Goal: Task Accomplishment & Management: Complete application form

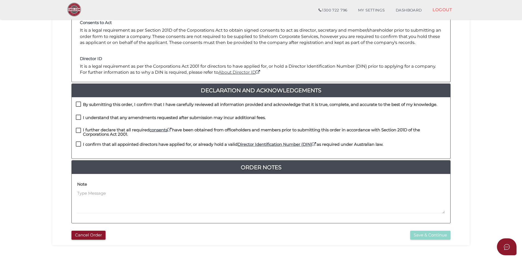
scroll to position [82, 0]
click at [81, 108] on label "By submitting this order, I confirm that I have carefully reviewed all informat…" at bounding box center [257, 105] width 362 height 7
checkbox input "true"
click at [79, 121] on label "I understand that any amendments requested after submission may incur additiona…" at bounding box center [171, 118] width 190 height 7
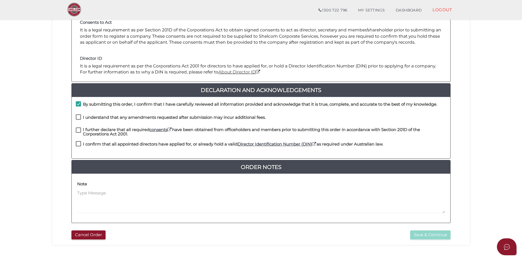
checkbox input "true"
click at [77, 132] on label "I further declare that all required consents have been obtained from officehold…" at bounding box center [261, 130] width 371 height 7
checkbox input "true"
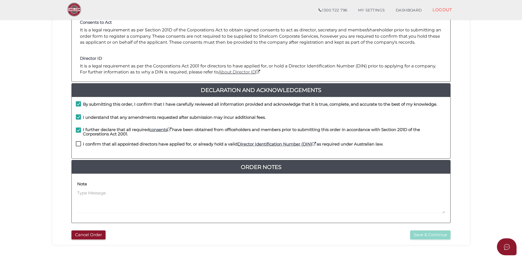
click at [77, 142] on label "I confirm that all appointed directors have applied for, or already hold a vali…" at bounding box center [230, 145] width 308 height 7
checkbox input "true"
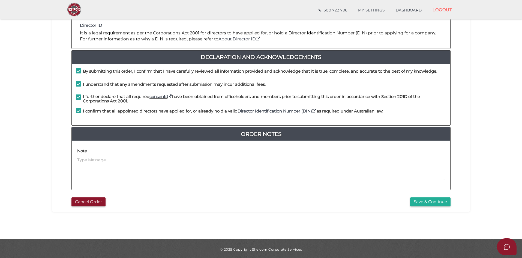
scroll to position [117, 0]
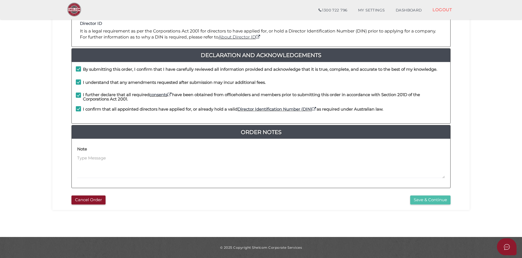
click at [442, 198] on button "Save & Continue" at bounding box center [430, 199] width 40 height 9
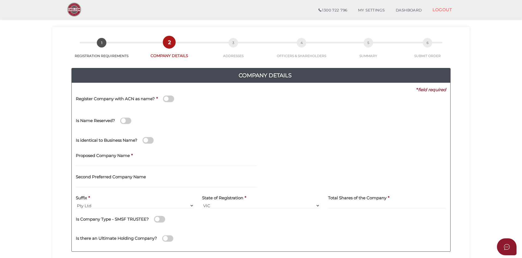
scroll to position [27, 0]
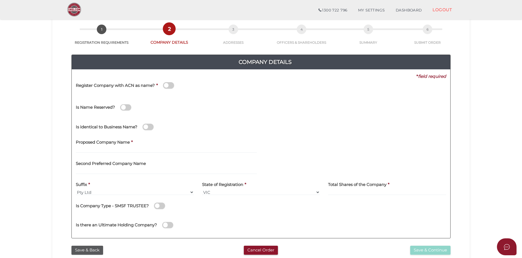
click at [167, 87] on span at bounding box center [168, 85] width 11 height 6
click at [0, 0] on input "checkbox" at bounding box center [0, 0] width 0 height 0
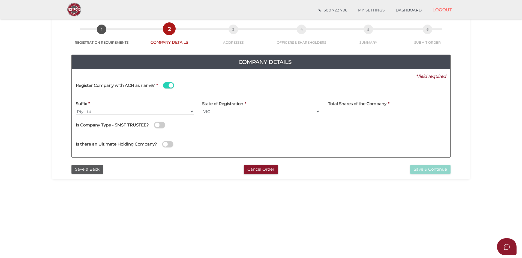
click at [133, 114] on select "Pty Ltd Pty Ltd Pty. Ltd. Pty Limited Proprietary Limited Proprietary Ltd" at bounding box center [135, 111] width 118 height 6
click at [76, 108] on select "Pty Ltd Pty Ltd Pty. Ltd. Pty Limited Proprietary Limited Proprietary Ltd" at bounding box center [135, 111] width 118 height 6
click at [229, 90] on div "Register Company with ACN as name? *" at bounding box center [170, 85] width 189 height 13
click at [170, 88] on span at bounding box center [168, 85] width 11 height 6
click at [0, 0] on input "checkbox" at bounding box center [0, 0] width 0 height 0
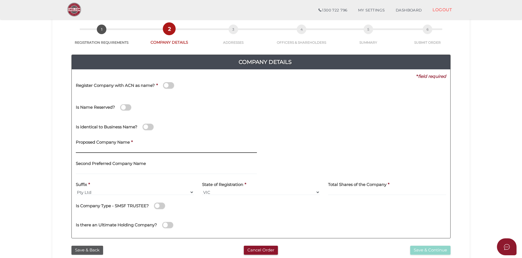
click at [129, 150] on input "text" at bounding box center [166, 150] width 181 height 6
type input "c"
type input "CKS MOTORS"
click at [240, 131] on div "Is identical to Business Name?" at bounding box center [261, 125] width 379 height 19
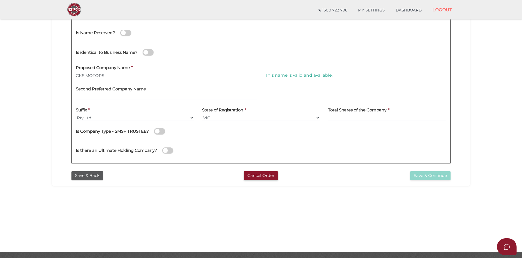
scroll to position [90, 0]
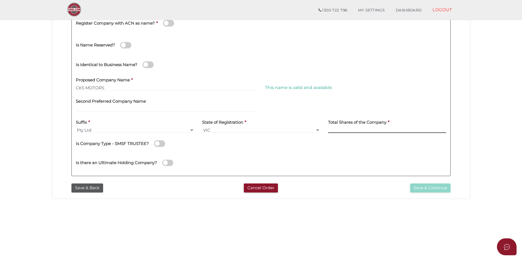
click at [355, 132] on input at bounding box center [387, 130] width 118 height 6
type input "100"
click at [266, 152] on div "Is Company Type - SMSF TRUSTEE?" at bounding box center [261, 144] width 371 height 15
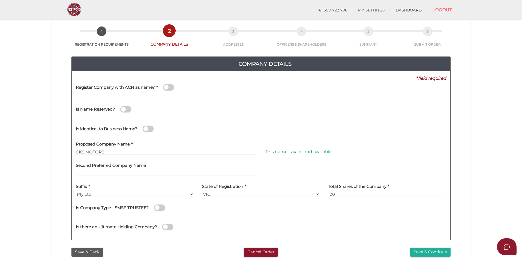
scroll to position [35, 0]
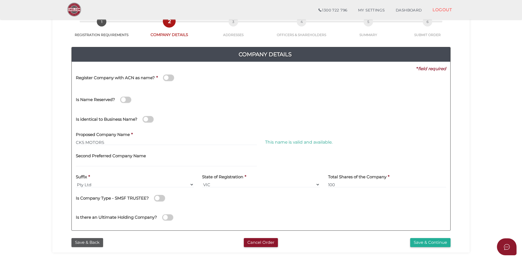
click at [172, 77] on span at bounding box center [168, 78] width 11 height 6
click at [0, 0] on input "checkbox" at bounding box center [0, 0] width 0 height 0
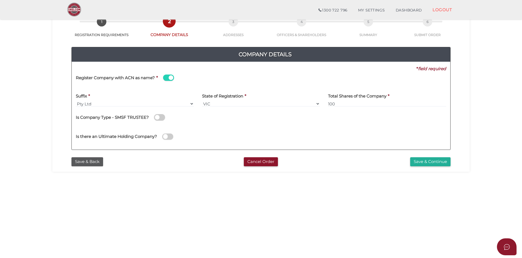
click at [165, 80] on span at bounding box center [168, 78] width 11 height 6
click at [0, 0] on input "checkbox" at bounding box center [0, 0] width 0 height 0
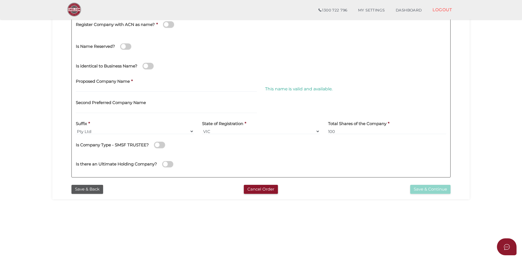
scroll to position [90, 0]
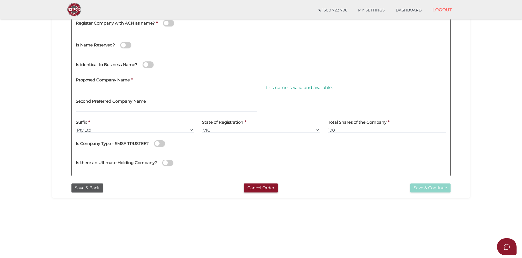
click at [169, 94] on div "Proposed Company Name *" at bounding box center [166, 84] width 189 height 21
click at [155, 87] on input "text" at bounding box center [166, 88] width 181 height 6
type input "c"
click at [176, 208] on section "Company Registration 99a0939dae77c67a728f655838280840 1 REGISTRATION REQUIREMEN…" at bounding box center [261, 94] width 522 height 339
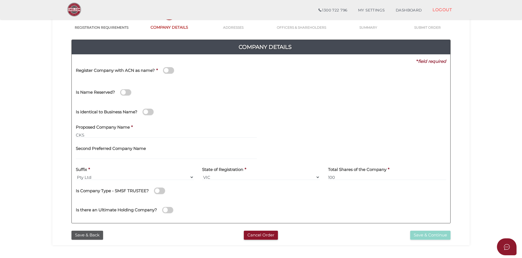
scroll to position [35, 0]
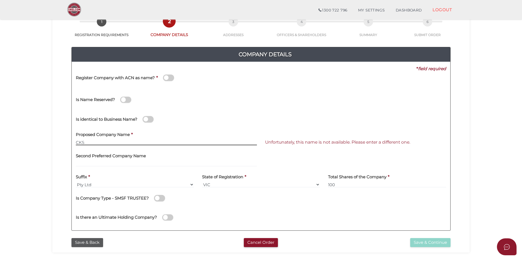
click at [132, 142] on input "CKS" at bounding box center [166, 142] width 181 height 6
type input "CKS MOTORS"
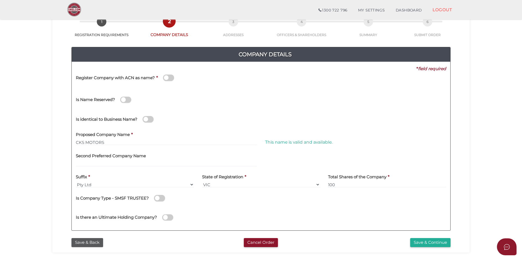
click at [39, 164] on section "Company Registration 99a0939dae77c67a728f655838280840 1 REGISTRATION REQUIREMEN…" at bounding box center [261, 149] width 522 height 339
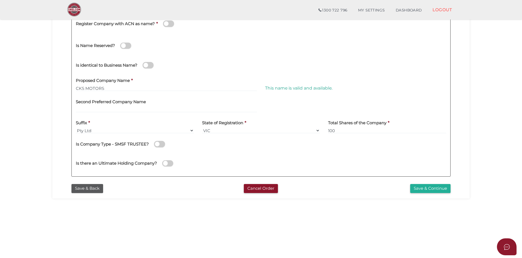
scroll to position [90, 0]
click at [419, 189] on button "Save & Continue" at bounding box center [430, 187] width 40 height 9
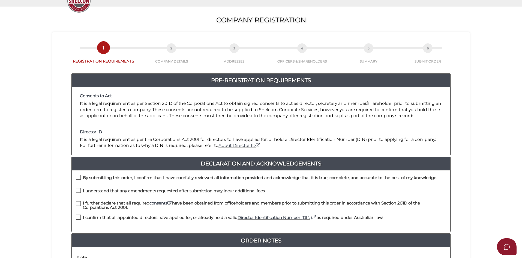
scroll to position [109, 0]
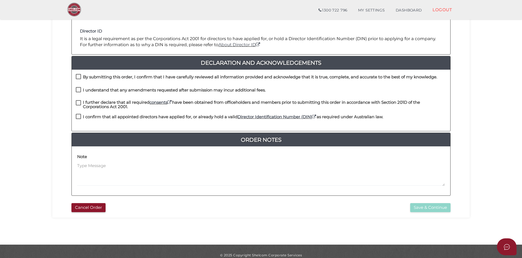
click at [78, 77] on label "By submitting this order, I confirm that I have carefully reviewed all informat…" at bounding box center [257, 78] width 362 height 7
checkbox input "true"
click at [78, 93] on label "I understand that any amendments requested after submission may incur additiona…" at bounding box center [171, 91] width 190 height 7
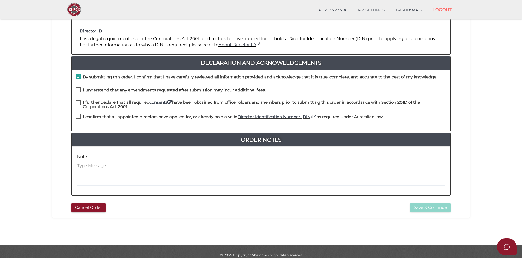
checkbox input "true"
click at [81, 102] on label "I further declare that all required consents have been obtained from officehold…" at bounding box center [261, 103] width 371 height 7
checkbox input "true"
click at [78, 117] on label "I confirm that all appointed directors have applied for, or already hold a vali…" at bounding box center [230, 118] width 308 height 7
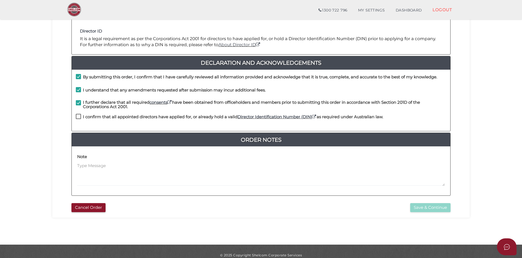
checkbox input "true"
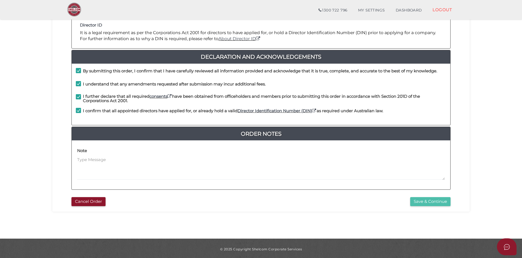
scroll to position [117, 0]
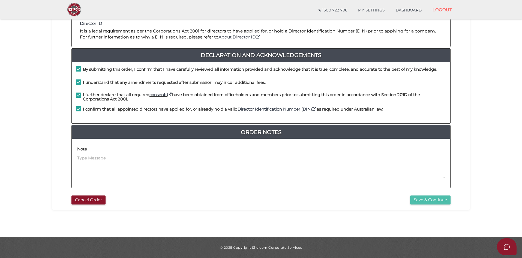
click at [427, 202] on button "Save & Continue" at bounding box center [430, 199] width 40 height 9
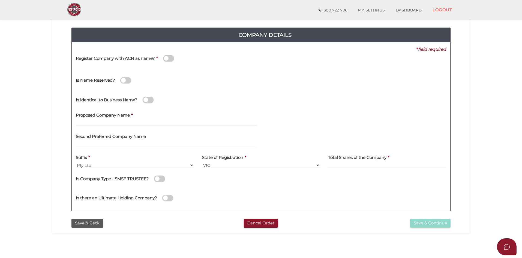
scroll to position [55, 0]
click at [145, 126] on div "Proposed Company Name *" at bounding box center [166, 119] width 189 height 21
click at [149, 121] on input "text" at bounding box center [166, 123] width 181 height 6
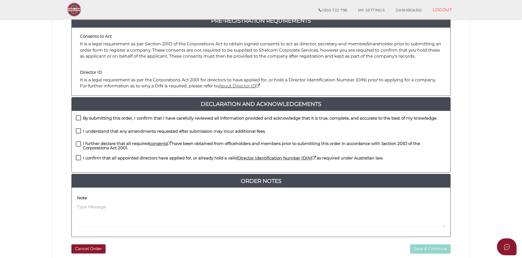
scroll to position [109, 0]
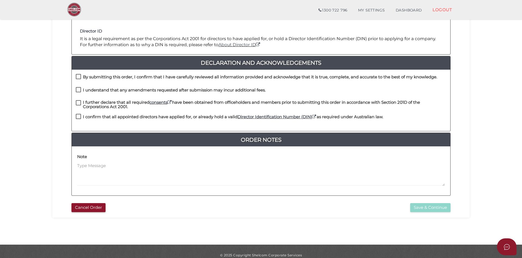
click at [76, 76] on label "By submitting this order, I confirm that I have carefully reviewed all informat…" at bounding box center [257, 78] width 362 height 7
checkbox input "true"
click at [82, 93] on label "I understand that any amendments requested after submission may incur additiona…" at bounding box center [171, 91] width 190 height 7
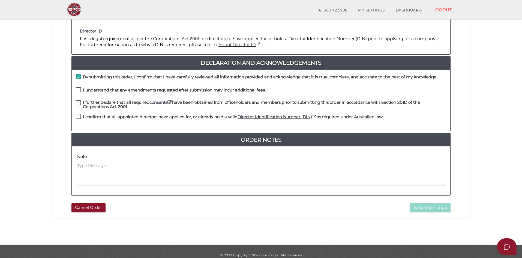
checkbox input "true"
click at [78, 113] on div "I further declare that all required consents have been obtained from officehold…" at bounding box center [261, 107] width 379 height 14
click at [79, 105] on label "I further declare that all required consents have been obtained from officehold…" at bounding box center [261, 103] width 371 height 7
checkbox input "true"
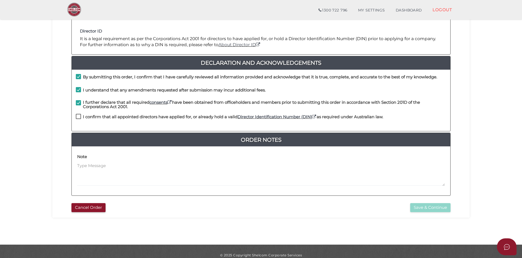
click at [72, 122] on div "I confirm that all appointed directors have applied for, or already hold a vali…" at bounding box center [261, 120] width 379 height 13
click at [76, 119] on label "I confirm that all appointed directors have applied for, or already hold a vali…" at bounding box center [230, 118] width 308 height 7
checkbox input "true"
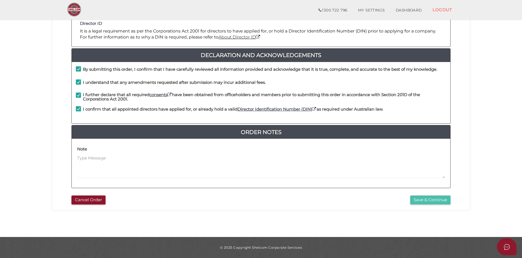
click at [430, 196] on button "Save & Continue" at bounding box center [430, 199] width 40 height 9
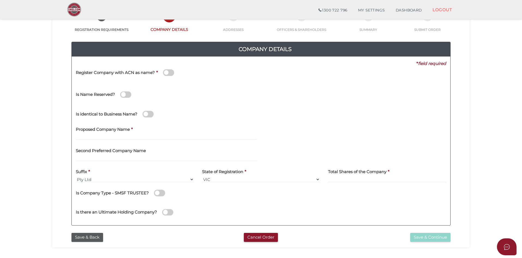
scroll to position [82, 0]
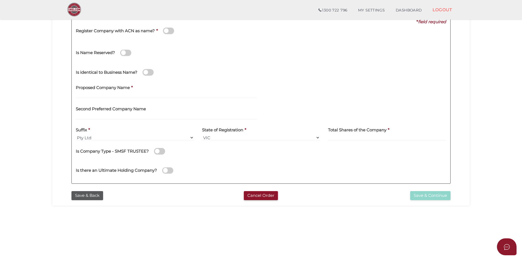
click at [127, 108] on h4 "Second Preferred Company Name" at bounding box center [111, 109] width 70 height 5
click at [136, 92] on input "text" at bounding box center [166, 95] width 181 height 6
click at [185, 96] on input "text" at bounding box center [166, 95] width 181 height 6
type input "c"
type input "CKS MOTORS"
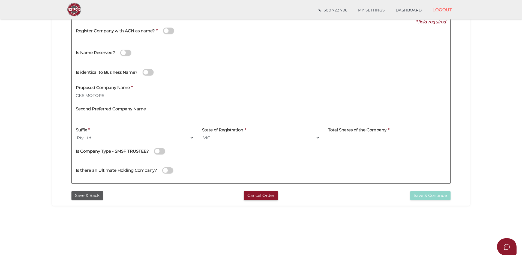
click at [337, 156] on div "Is Company Type - SMSF TRUSTEE?" at bounding box center [261, 152] width 371 height 15
click at [350, 136] on input at bounding box center [387, 138] width 118 height 6
type input "100"
click at [297, 88] on div "This name is valid and available." at bounding box center [355, 91] width 189 height 21
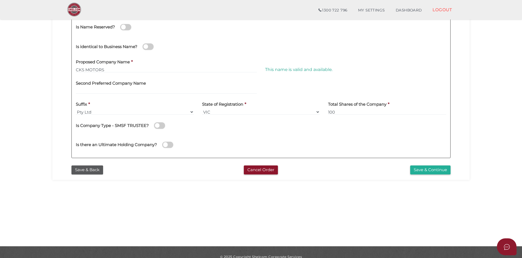
scroll to position [117, 0]
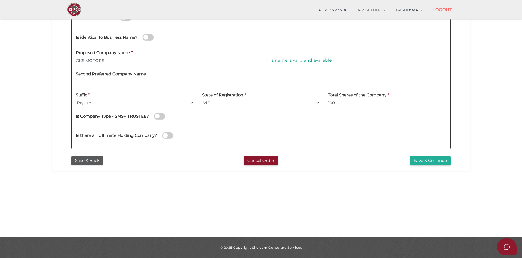
click at [383, 202] on section "Company Registration 7c0d259f6ea43ad6b5f16eb6869caa4c 1 REGISTRATION REQUIREMEN…" at bounding box center [261, 67] width 522 height 339
click at [437, 162] on button "Save & Continue" at bounding box center [430, 160] width 40 height 9
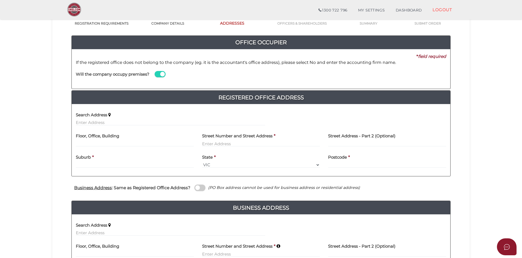
scroll to position [55, 0]
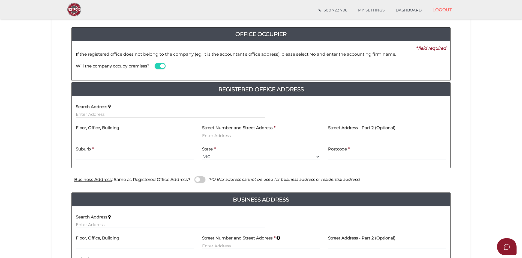
click at [123, 115] on input "text" at bounding box center [170, 114] width 189 height 6
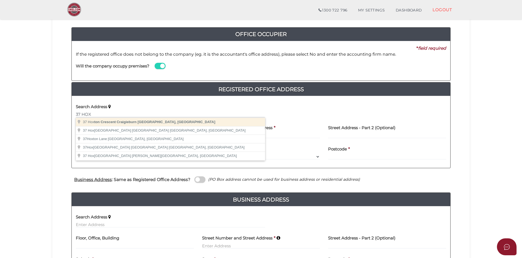
type input "37 Hoxton Crescent, Craigieburn VIC, Australia"
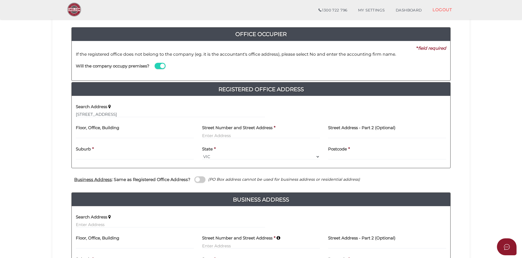
type input "37 Hoxton Crescent"
type input "Craigieburn"
select select "VIC"
type input "3064"
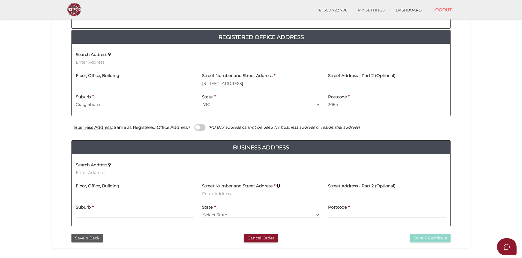
scroll to position [136, 0]
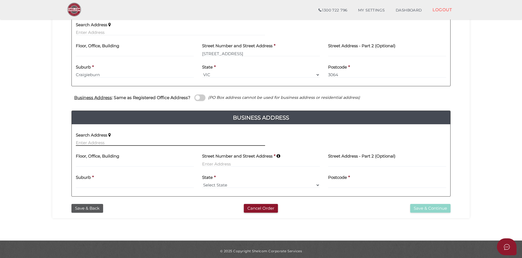
click at [140, 144] on input "text" at bounding box center [170, 143] width 189 height 6
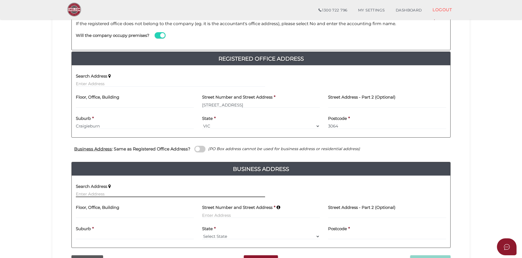
scroll to position [82, 0]
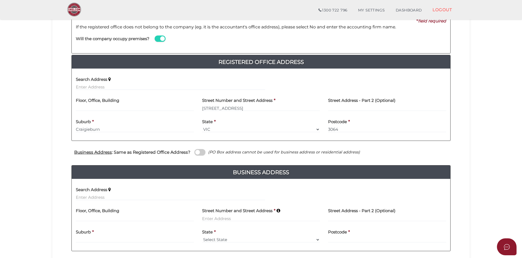
click at [195, 150] on label at bounding box center [200, 152] width 11 height 6
click at [0, 0] on input "checkbox" at bounding box center [0, 0] width 0 height 0
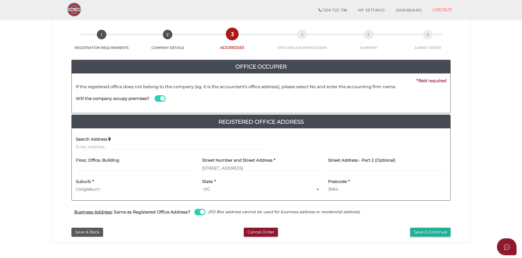
scroll to position [49, 0]
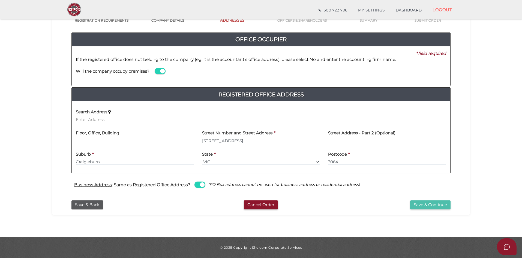
click at [429, 207] on button "Save & Continue" at bounding box center [430, 204] width 40 height 9
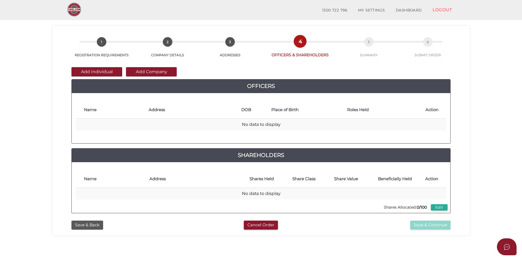
scroll to position [27, 0]
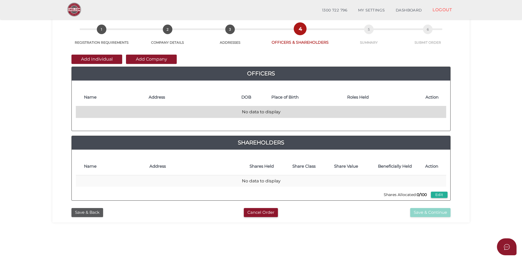
click at [271, 112] on td "No data to display" at bounding box center [261, 112] width 371 height 12
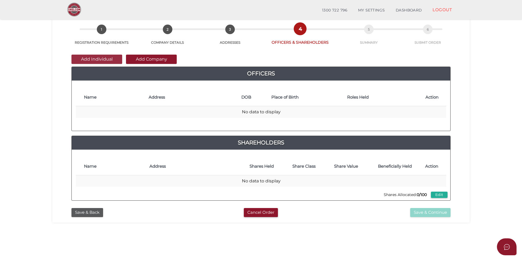
click at [98, 59] on button "Add Individual" at bounding box center [97, 59] width 51 height 9
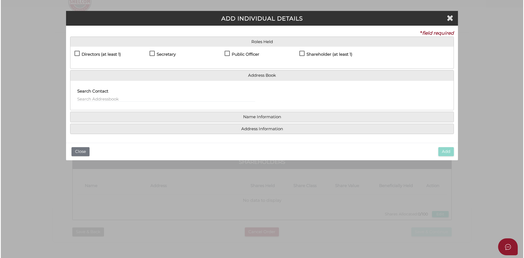
scroll to position [0, 0]
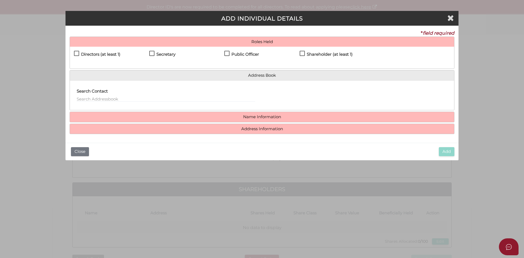
click at [77, 55] on label "Directors (at least 1)" at bounding box center [97, 55] width 46 height 7
checkbox input "true"
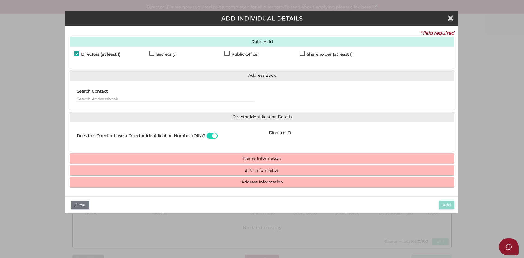
click at [152, 53] on label "Secretary" at bounding box center [162, 55] width 26 height 7
checkbox input "true"
drag, startPoint x: 225, startPoint y: 55, endPoint x: 236, endPoint y: 52, distance: 11.3
click at [226, 55] on label "Public Officer" at bounding box center [241, 55] width 35 height 7
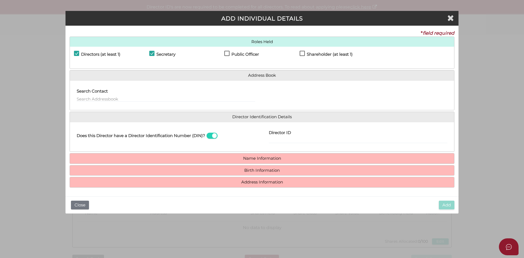
checkbox input "true"
click at [307, 58] on label "Shareholder (at least 1)" at bounding box center [326, 55] width 53 height 7
checkbox input "true"
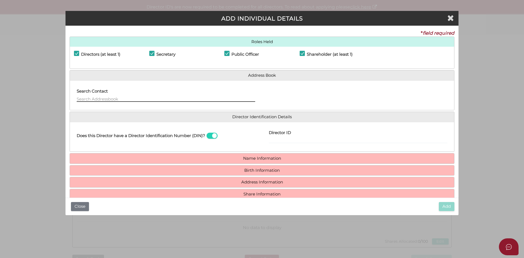
click at [92, 96] on input "text" at bounding box center [166, 99] width 178 height 6
click at [76, 53] on label "Directors (at least 1)" at bounding box center [97, 55] width 46 height 7
checkbox input "false"
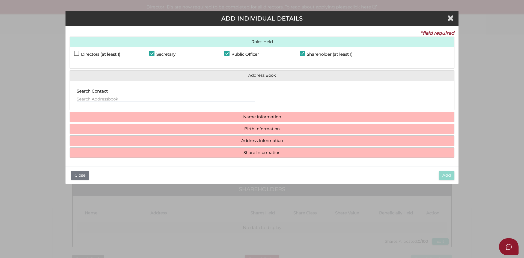
click at [148, 55] on div "Directors (at least 1)" at bounding box center [111, 56] width 75 height 10
click at [157, 55] on h4 "Secretary" at bounding box center [165, 54] width 19 height 5
checkbox input "false"
click at [239, 55] on h4 "Public Officer" at bounding box center [245, 54] width 28 height 5
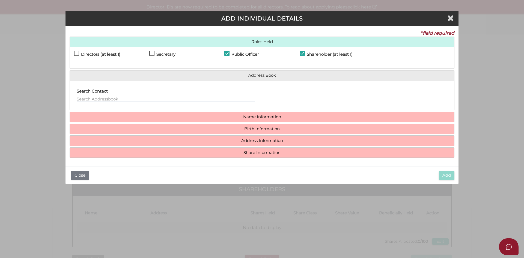
checkbox input "false"
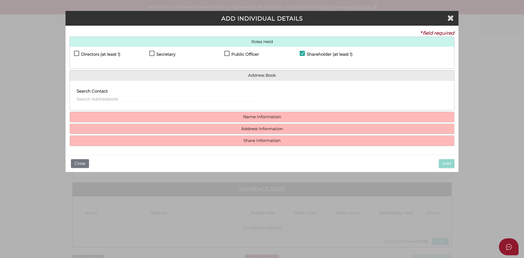
click at [306, 56] on label "Shareholder (at least 1)" at bounding box center [326, 55] width 53 height 7
checkbox input "false"
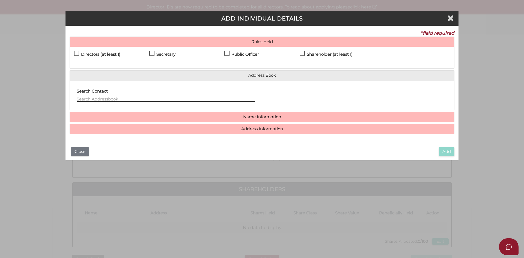
click at [132, 97] on input "text" at bounding box center [166, 99] width 178 height 6
click at [81, 55] on h4 "Directors (at least 1)" at bounding box center [100, 54] width 39 height 5
checkbox input "true"
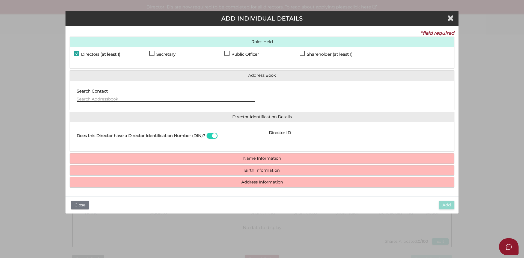
click at [109, 99] on input "text" at bounding box center [166, 99] width 178 height 6
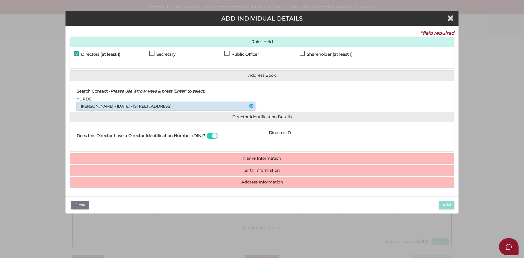
click at [110, 106] on li "Gurdev Singh - 03/09/1983 - 30 Saltbush Crescent, Craigieburn, VIC, 3064" at bounding box center [166, 106] width 178 height 8
type input "Gurdev"
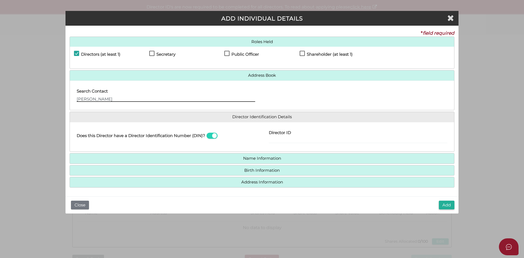
click at [134, 99] on input "Gurdev" at bounding box center [166, 99] width 178 height 6
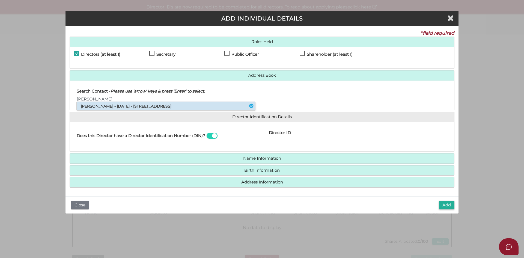
click at [90, 103] on li "Gurdev Singh - 03/09/1983 - 30 Saltbush Crescent, Craigieburn, VIC, 3064" at bounding box center [166, 106] width 178 height 8
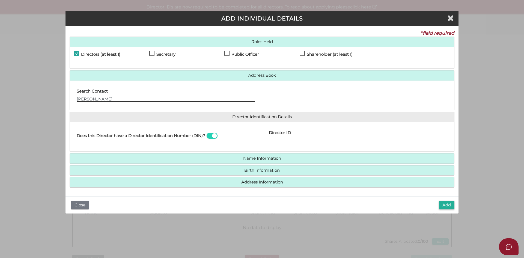
click at [99, 99] on input "Gurdev" at bounding box center [166, 99] width 178 height 6
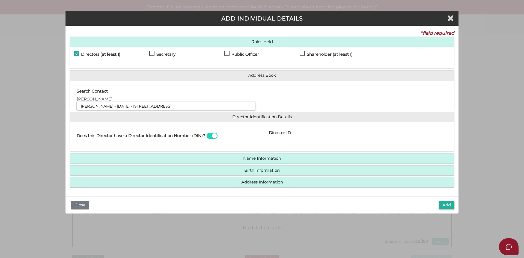
click at [114, 107] on li "Gurdev Singh - 03/09/1983 - 30 Saltbush Crescent, Craigieburn, VIC, 3064" at bounding box center [166, 106] width 178 height 8
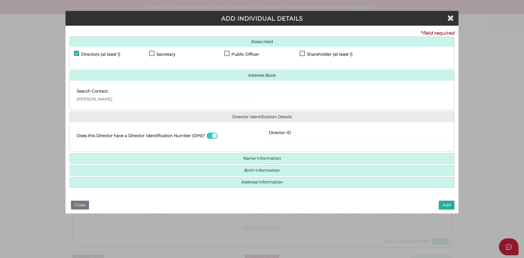
click at [114, 107] on div "Search Contact Gurdev" at bounding box center [262, 96] width 384 height 30
click at [116, 102] on div "Search Contact Gurdev" at bounding box center [166, 95] width 192 height 21
click at [118, 99] on input "Gurdev" at bounding box center [166, 99] width 178 height 6
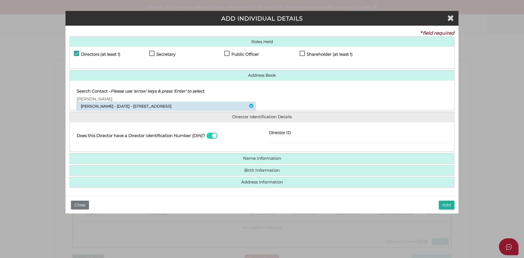
click at [115, 108] on li "Gurdev Singh - 03/09/1983 - 30 Saltbush Crescent, Craigieburn, VIC, 3064" at bounding box center [166, 106] width 178 height 8
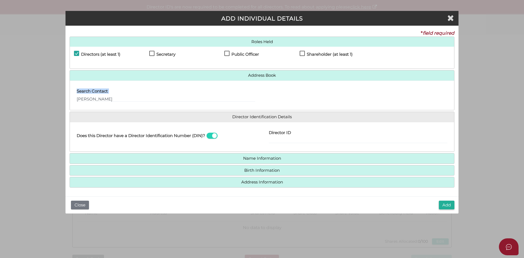
click at [115, 108] on div "Search Contact Gurdev" at bounding box center [262, 96] width 384 height 30
click at [128, 100] on input "Gurdev" at bounding box center [166, 99] width 178 height 6
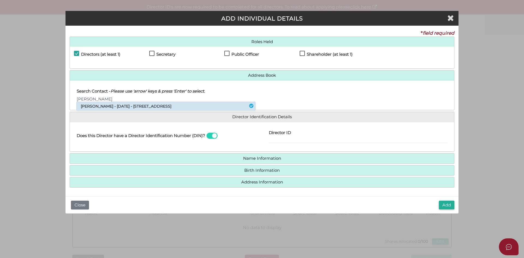
click at [225, 104] on li "Gurdev Singh - 03/09/1983 - 30 Saltbush Crescent, Craigieburn, VIC, 3064" at bounding box center [166, 106] width 178 height 8
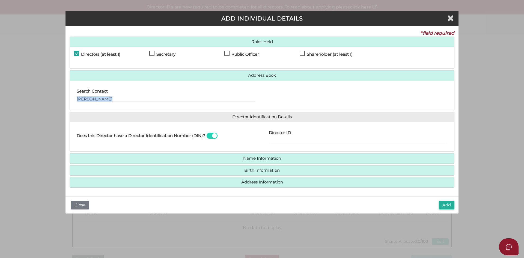
click at [225, 104] on div "Search Contact Gurdev" at bounding box center [166, 95] width 192 height 21
click at [157, 96] on div "Search Contact Gurdev" at bounding box center [166, 93] width 178 height 17
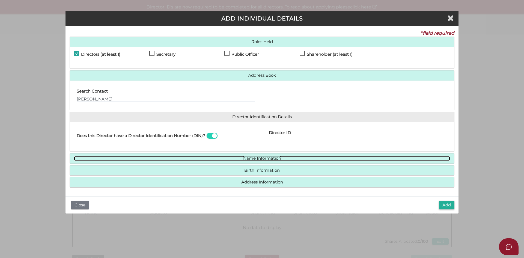
click at [237, 159] on link "Name Information" at bounding box center [262, 158] width 376 height 5
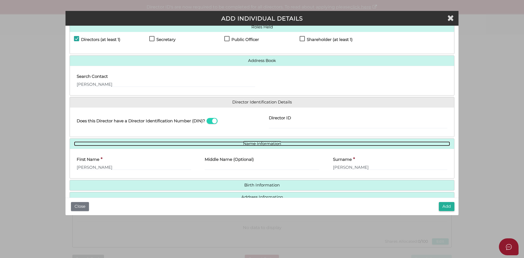
scroll to position [28, 0]
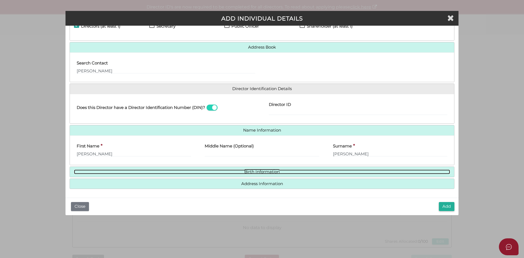
click at [283, 173] on link "Birth Information" at bounding box center [262, 171] width 376 height 5
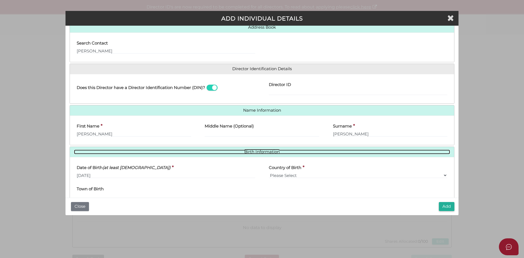
scroll to position [79, 0]
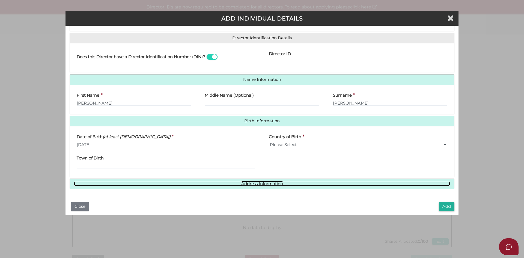
click at [268, 183] on link "Address Information" at bounding box center [262, 183] width 376 height 5
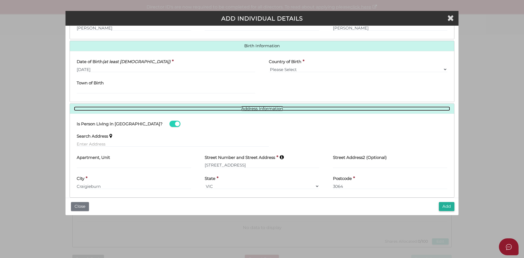
scroll to position [163, 0]
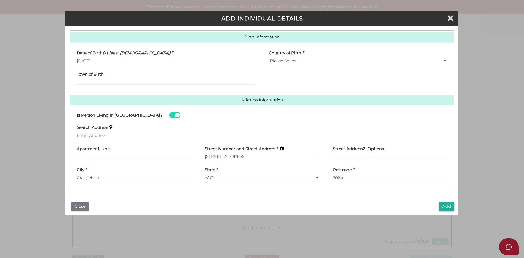
drag, startPoint x: 260, startPoint y: 157, endPoint x: 207, endPoint y: 161, distance: 53.4
click at [207, 161] on div "Street Number and Street Address * 30 Saltbush Crescent" at bounding box center [262, 152] width 128 height 21
type input "3"
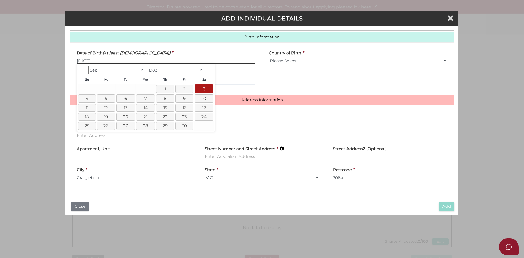
click at [100, 62] on input "03/09/1983" at bounding box center [166, 61] width 178 height 6
drag, startPoint x: 104, startPoint y: 61, endPoint x: 68, endPoint y: 62, distance: 36.0
click at [68, 62] on div "* field required Roles Held Directors (at least 1) Secretary Public Officer Mem…" at bounding box center [261, 112] width 393 height 172
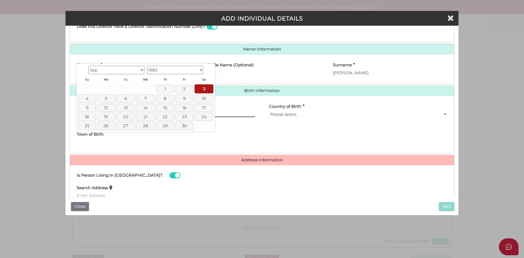
scroll to position [0, 0]
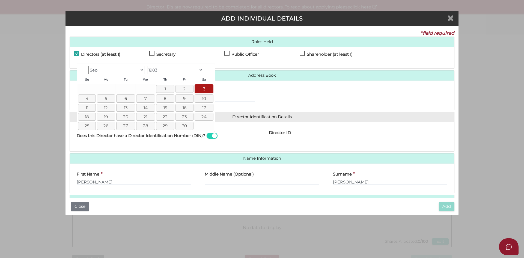
click at [448, 19] on icon "Close" at bounding box center [450, 18] width 7 height 8
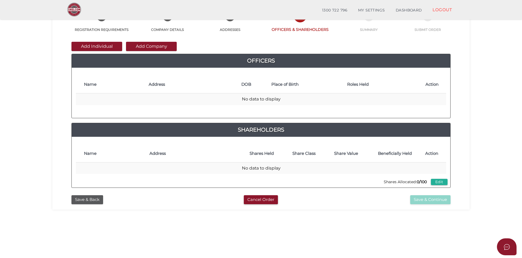
scroll to position [27, 0]
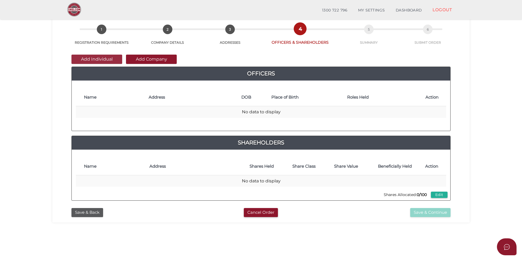
click at [109, 60] on button "Add Individual" at bounding box center [97, 59] width 51 height 9
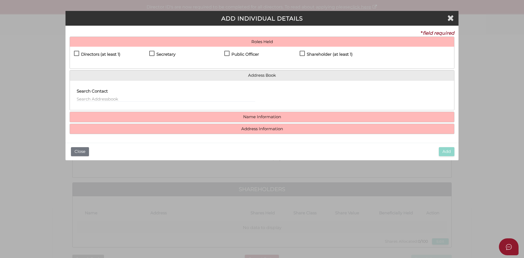
drag, startPoint x: 109, startPoint y: 60, endPoint x: 79, endPoint y: 55, distance: 31.2
click at [79, 55] on label "Directors (at least 1)" at bounding box center [97, 55] width 46 height 7
checkbox input "true"
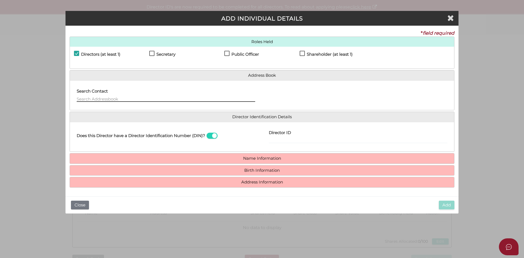
click at [213, 99] on input "text" at bounding box center [166, 99] width 178 height 6
click at [237, 150] on div "Does this Director have a Director Identification Number (DIN)? Director ID Ema…" at bounding box center [262, 137] width 384 height 30
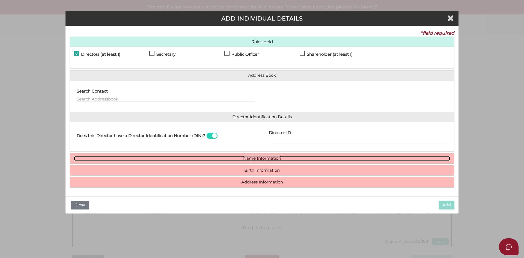
click at [245, 157] on link "Name Information" at bounding box center [262, 158] width 376 height 5
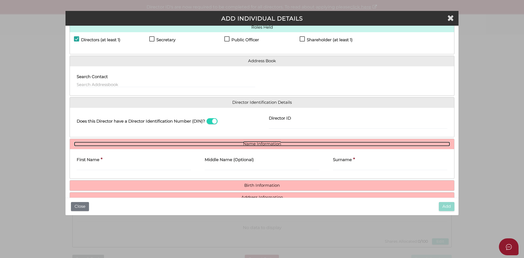
scroll to position [28, 0]
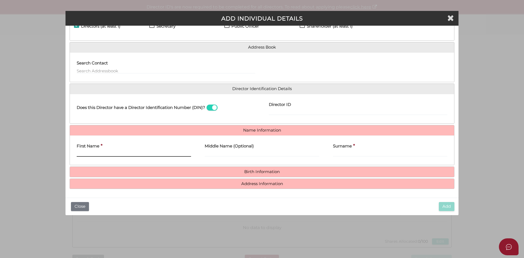
click at [145, 157] on input "First Name" at bounding box center [134, 154] width 114 height 6
click at [269, 159] on div "Middle Name (Optional)" at bounding box center [262, 150] width 128 height 21
click at [269, 156] on input "Middle Name (Optional)" at bounding box center [262, 154] width 114 height 6
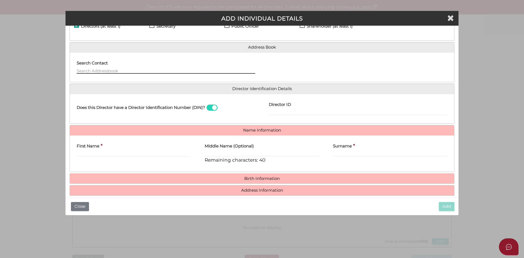
click at [147, 72] on input "text" at bounding box center [166, 71] width 178 height 6
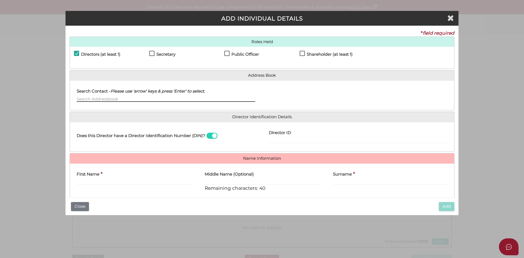
scroll to position [35, 0]
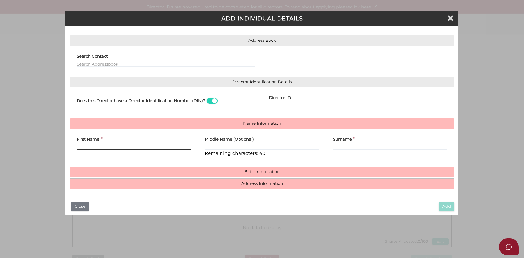
click at [102, 145] on input "First Name" at bounding box center [134, 147] width 114 height 6
type input "g"
type input "GURDEV"
type input "SINGH"
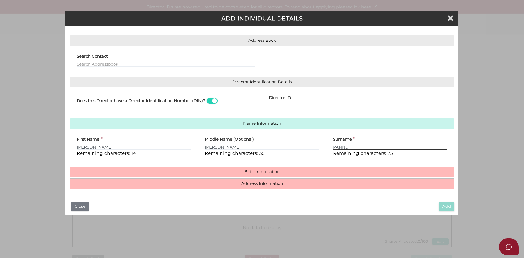
type input "PANNU"
click at [319, 175] on h4 "Birth Information" at bounding box center [262, 172] width 384 height 10
click at [319, 174] on h4 "Birth Information" at bounding box center [262, 172] width 384 height 10
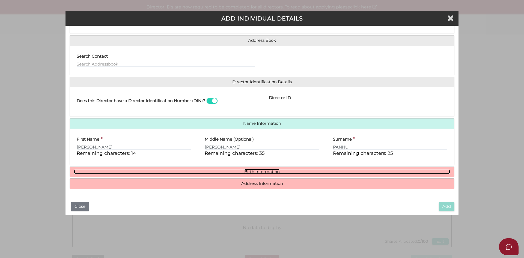
click at [267, 172] on link "Birth Information" at bounding box center [262, 171] width 376 height 5
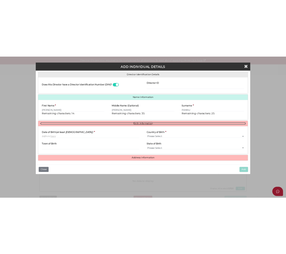
scroll to position [86, 0]
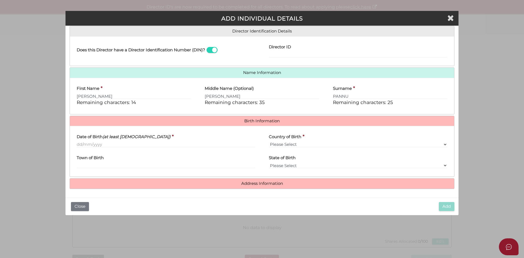
click at [39, 111] on div "Pty Ltd ADD INDIVIDUAL DETAILS * field required Roles Held Directors (at least …" at bounding box center [262, 129] width 524 height 258
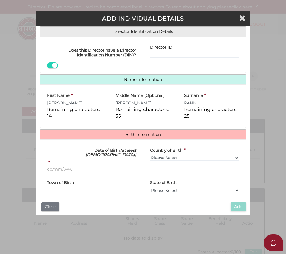
scroll to position [86, 0]
click at [243, 19] on icon "Close" at bounding box center [242, 18] width 7 height 8
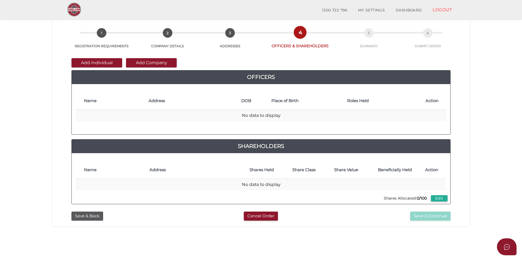
scroll to position [55, 0]
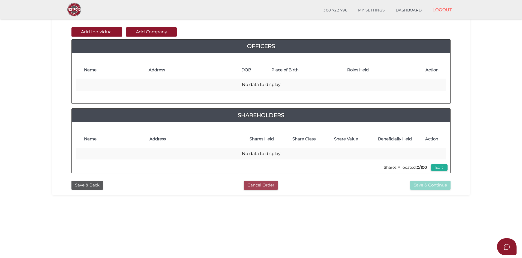
click at [258, 188] on button "Cancel Order" at bounding box center [261, 185] width 34 height 9
